Goal: Task Accomplishment & Management: Manage account settings

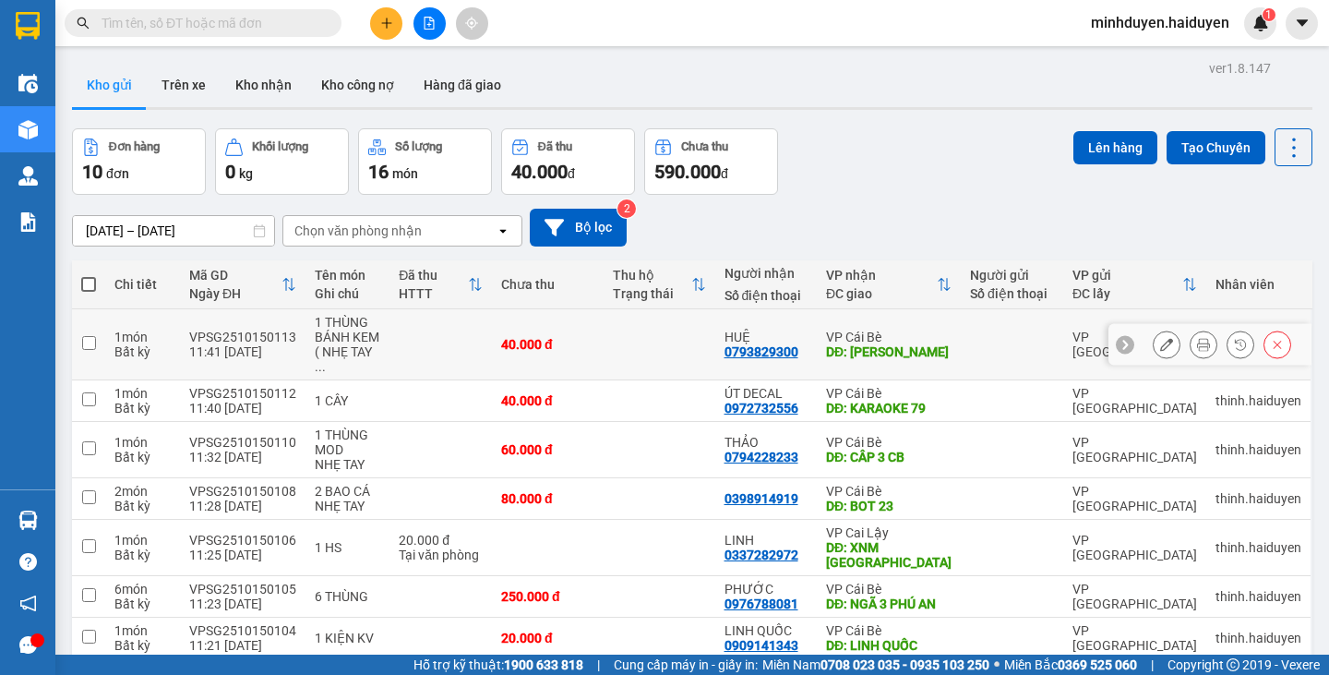
click at [1160, 340] on icon at bounding box center [1166, 344] width 13 height 13
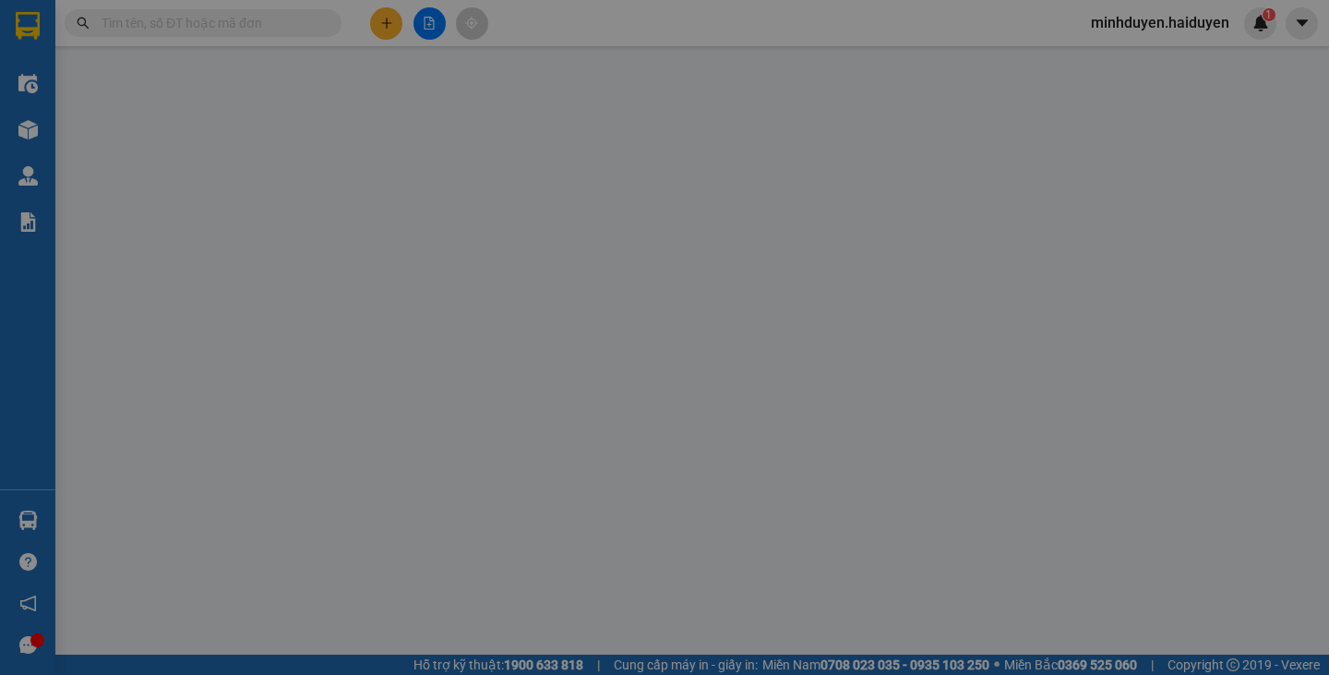
type input "0793829300"
type input "HUỆ"
type input "HUỲNH VĂN SÂM"
type input "0"
type input "40.000"
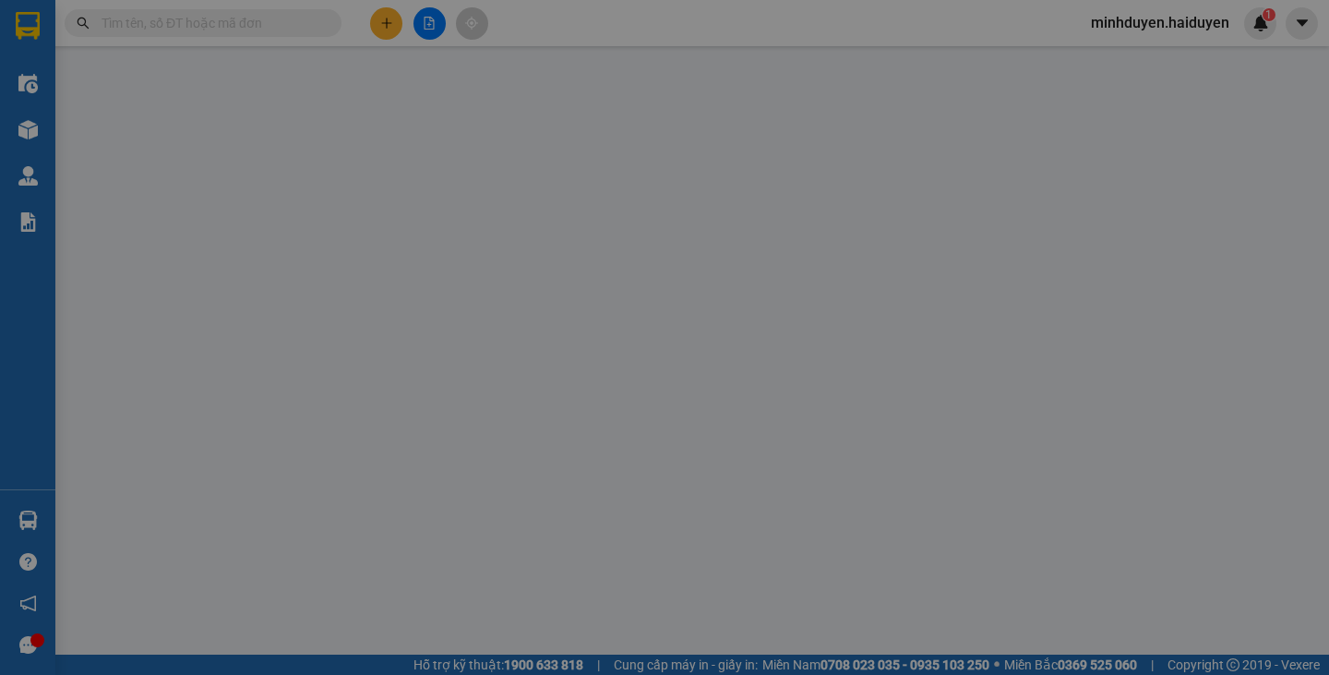
type input "40.000"
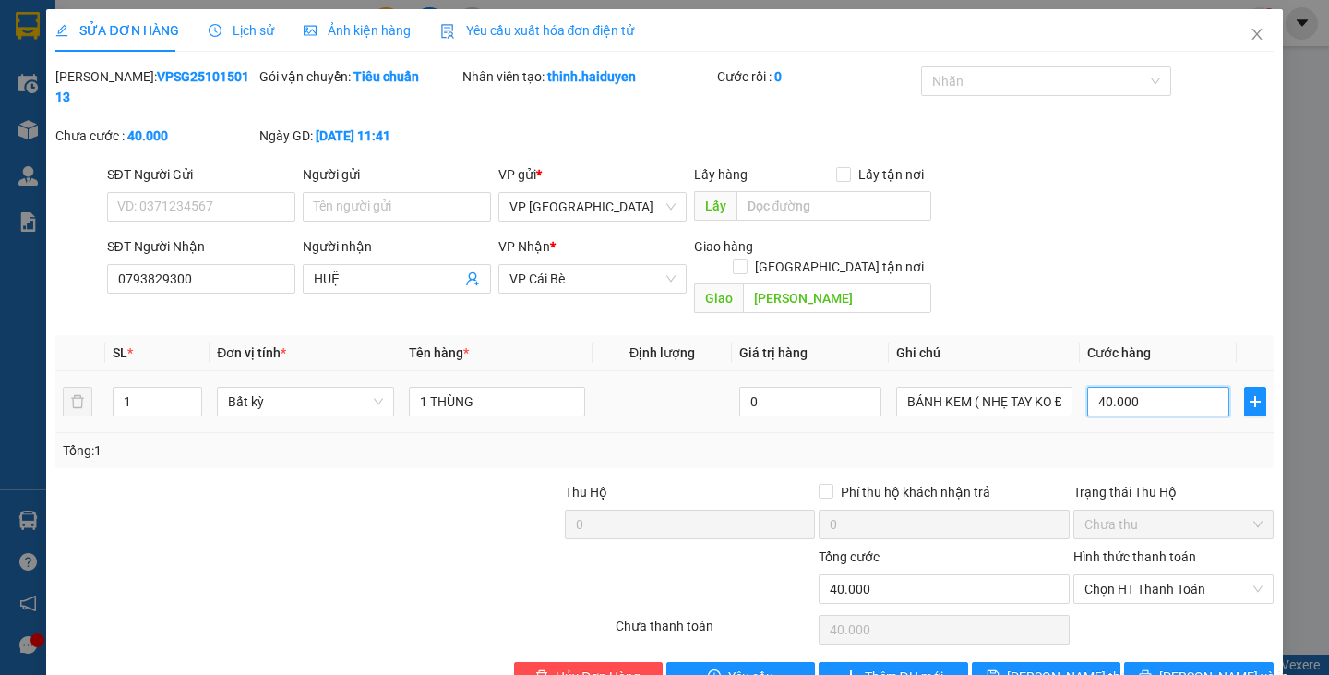
click at [1144, 387] on input "40.000" at bounding box center [1159, 402] width 142 height 30
type input "0"
type input "7"
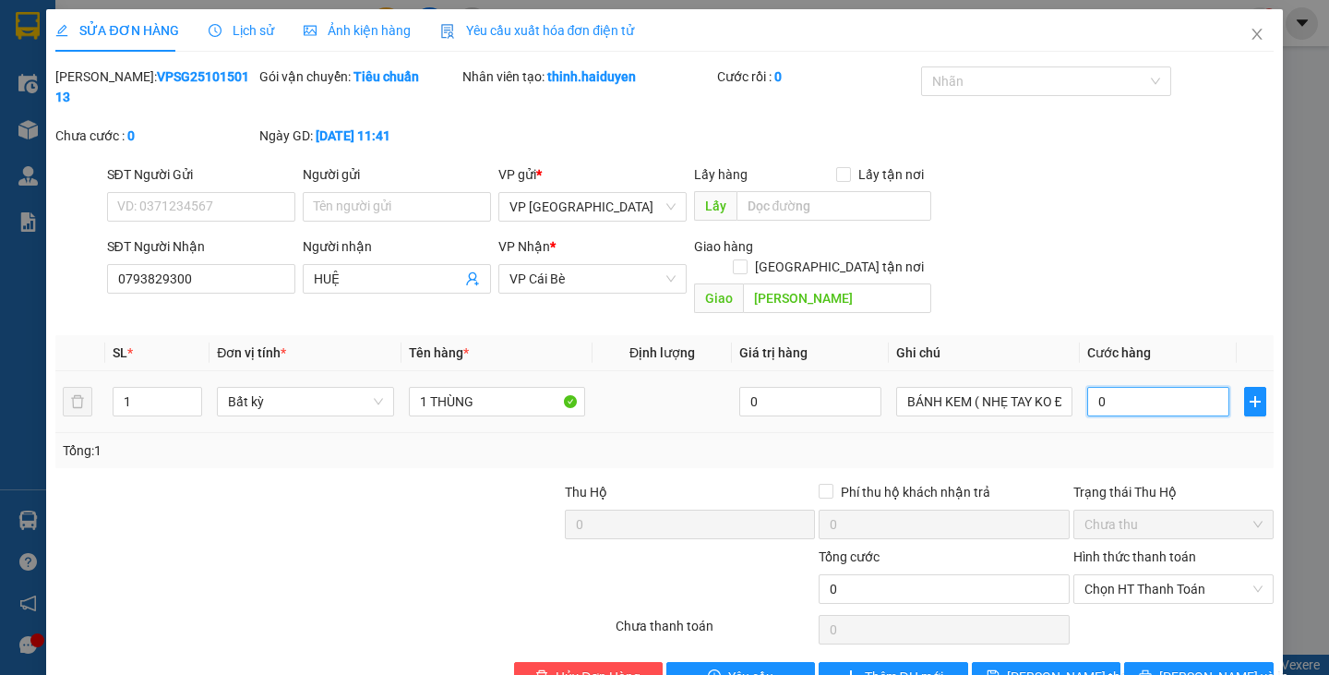
type input "7"
type input "007"
type input "70"
type input "0.070"
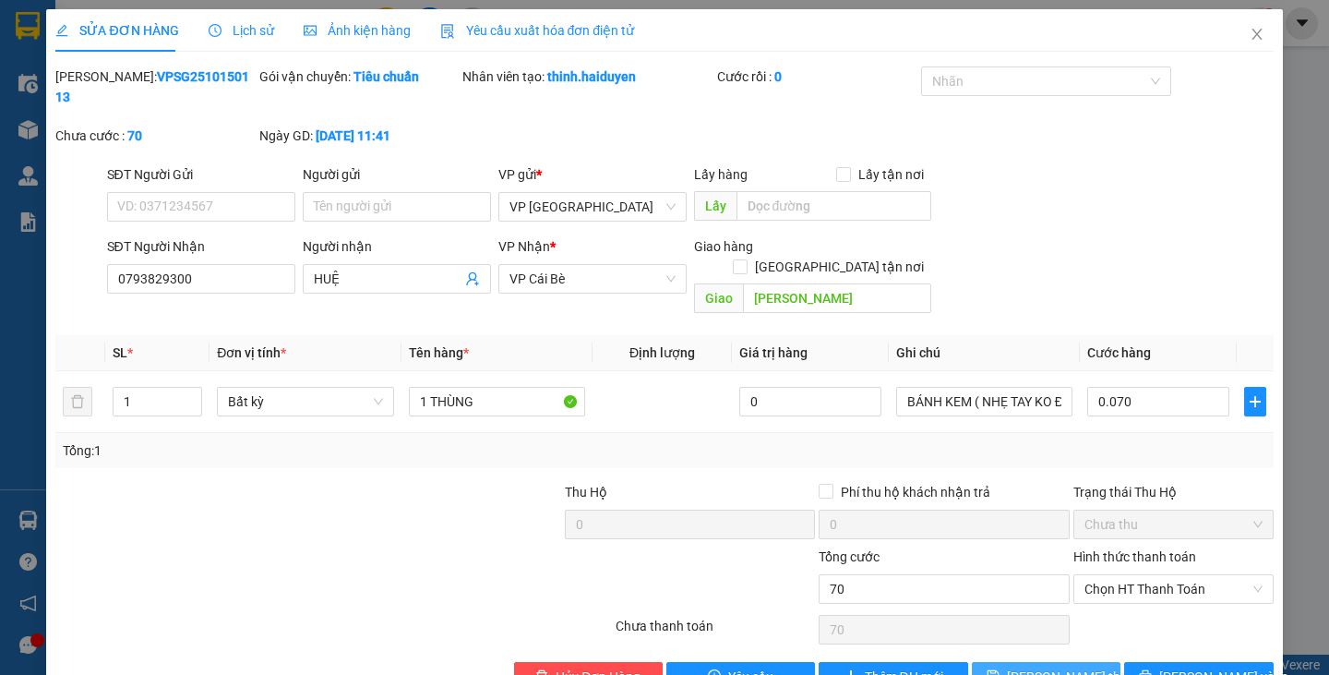
type input "70.000"
click at [1084, 662] on button "Lưu thay đổi" at bounding box center [1046, 677] width 149 height 30
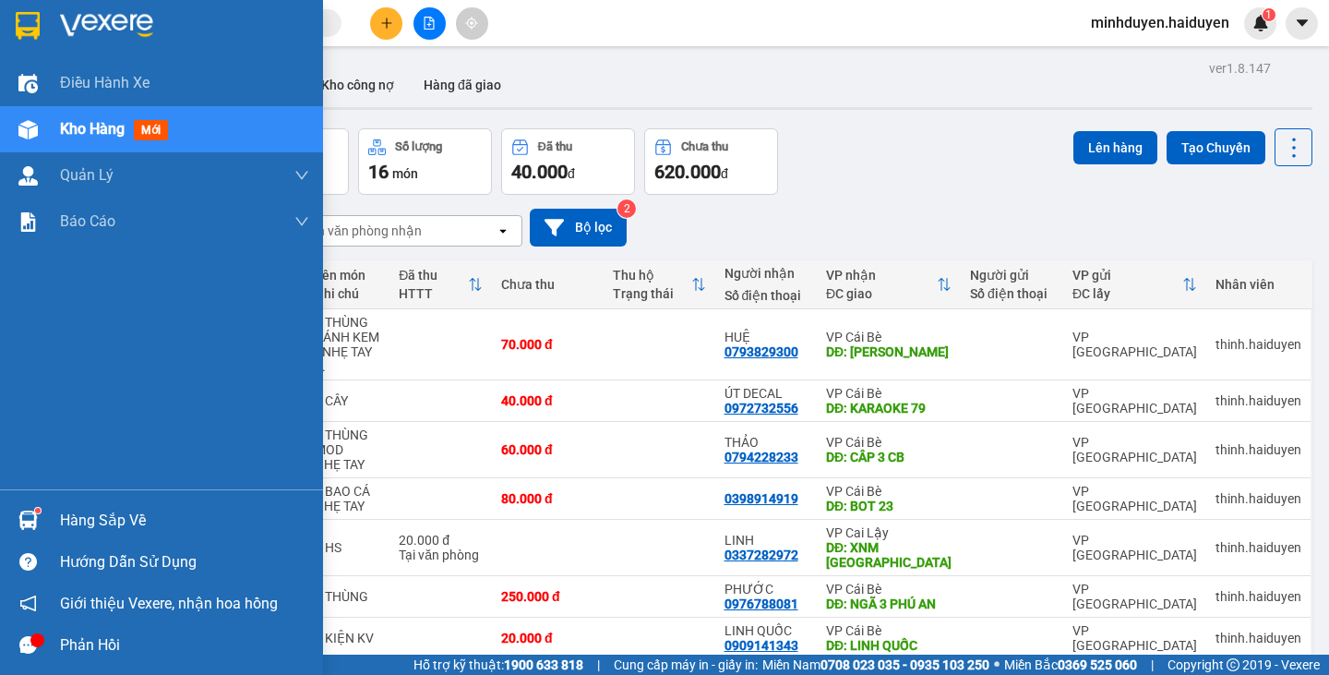
click at [103, 137] on span "Kho hàng" at bounding box center [92, 129] width 65 height 18
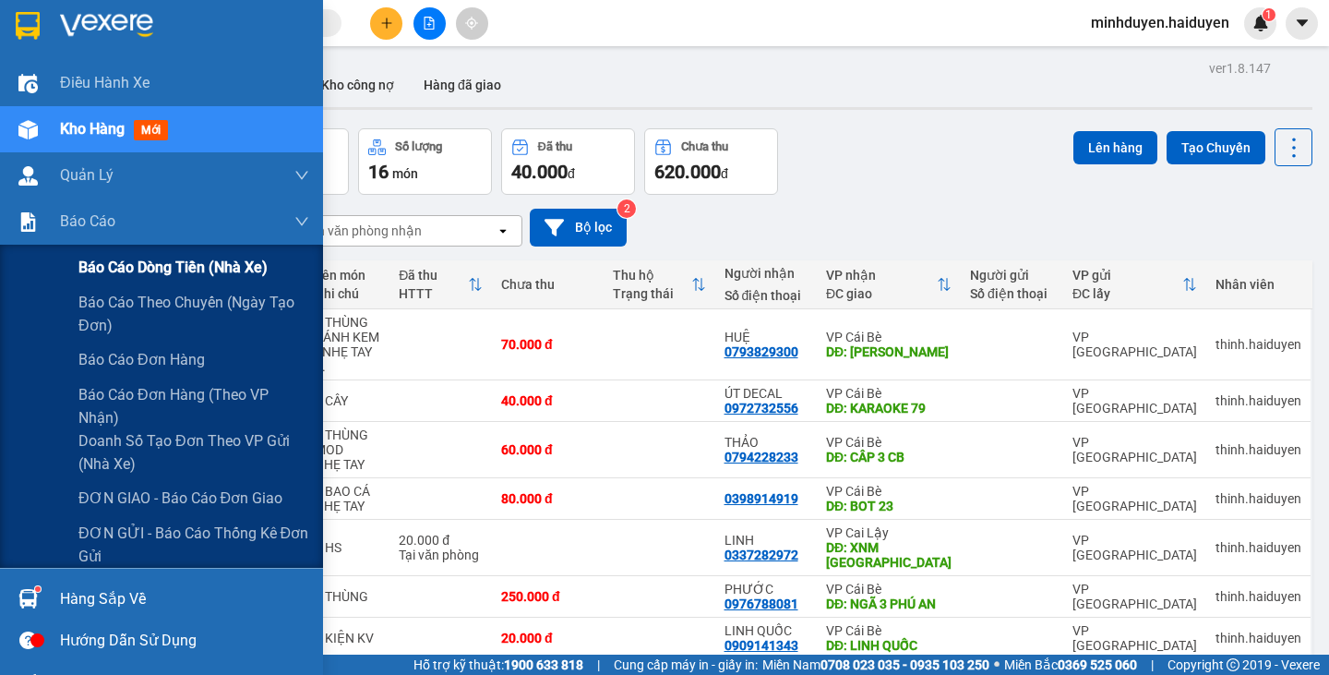
click at [159, 271] on span "Báo cáo dòng tiền (nhà xe)" at bounding box center [172, 267] width 189 height 23
